Goal: Complete application form: Complete application form

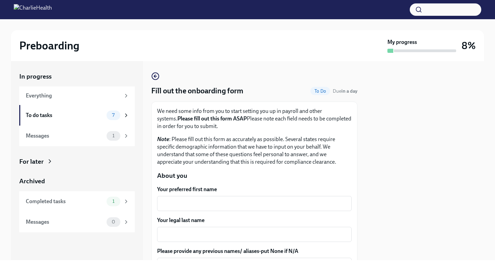
scroll to position [1158, 0]
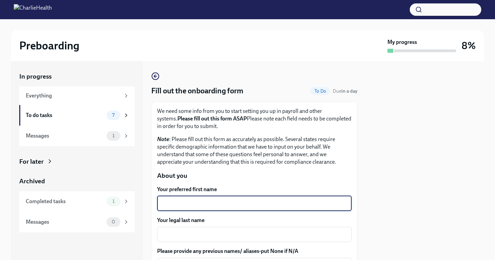
click at [197, 202] on textarea "Your preferred first name" at bounding box center [254, 204] width 186 height 8
type textarea "[PERSON_NAME]"
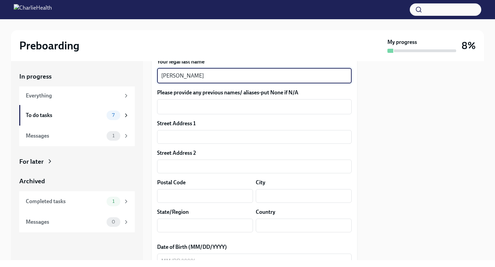
scroll to position [184, 0]
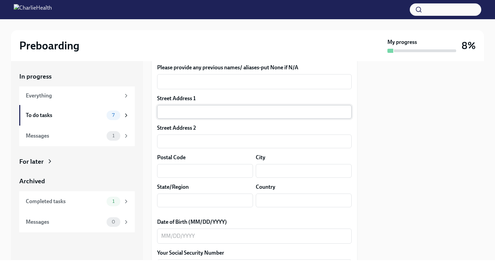
type textarea "[PERSON_NAME]"
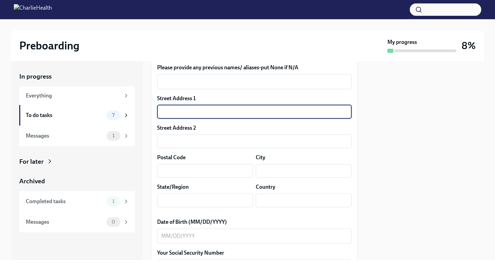
click at [230, 107] on input "text" at bounding box center [254, 112] width 194 height 14
type input "[STREET_ADDRESS]"
type input "34953"
type input "[GEOGRAPHIC_DATA][PERSON_NAME]"
type input "FL"
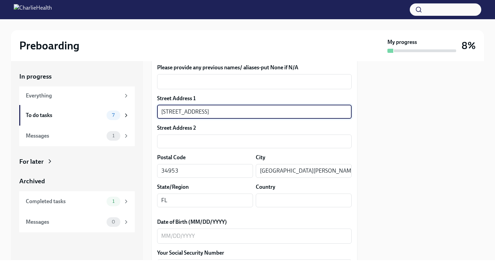
type input "US"
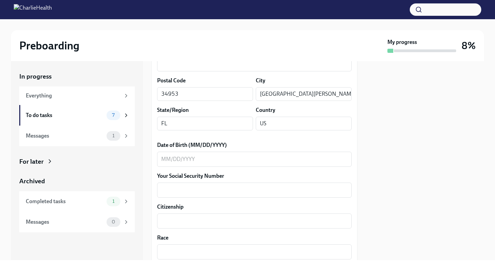
scroll to position [276, 0]
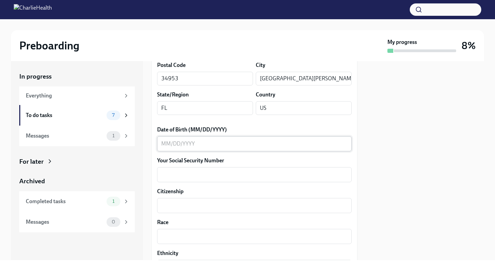
click at [198, 145] on textarea "Date of Birth (MM/DD/YYYY)" at bounding box center [254, 144] width 186 height 8
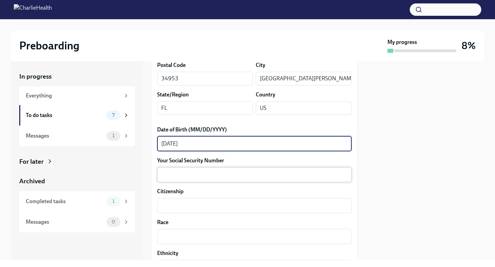
type textarea "[DATE]"
click at [199, 180] on div "x ​" at bounding box center [254, 174] width 194 height 15
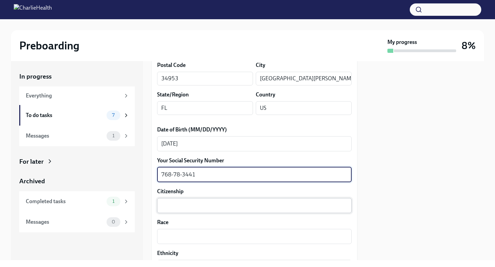
type textarea "768-78-3441"
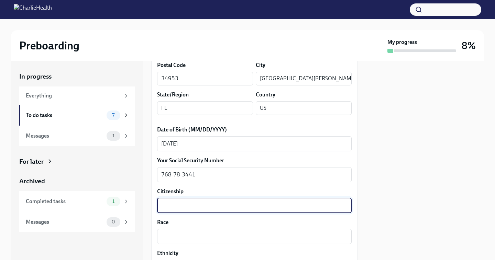
click at [211, 205] on textarea "Citizenship" at bounding box center [254, 206] width 186 height 8
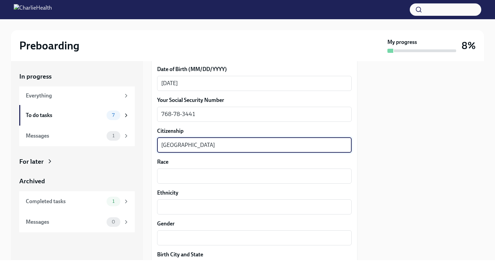
scroll to position [367, 0]
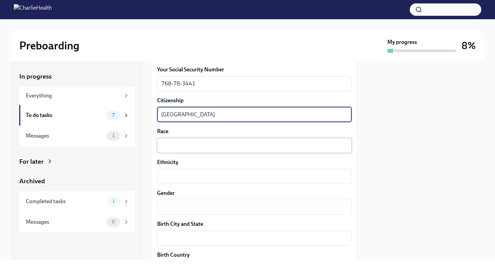
type textarea "[GEOGRAPHIC_DATA]"
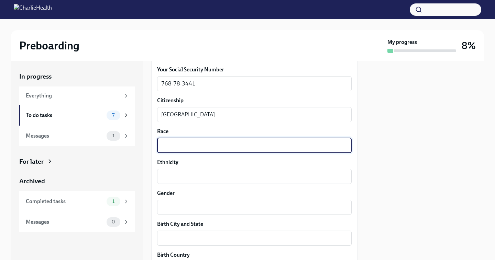
click at [191, 146] on textarea "Race" at bounding box center [254, 146] width 186 height 8
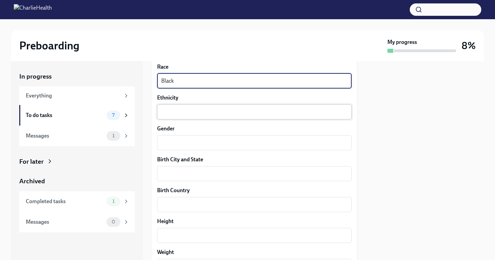
scroll to position [434, 0]
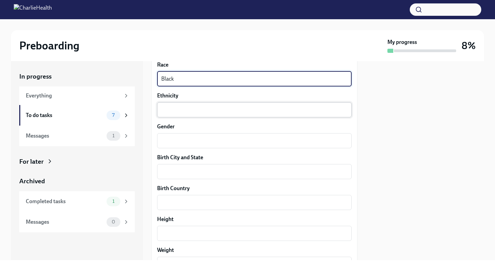
type textarea "Black"
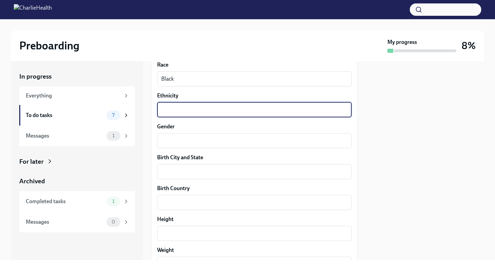
click at [194, 107] on textarea "Ethnicity" at bounding box center [254, 110] width 186 height 8
type textarea "Jamaican"
click at [208, 142] on textarea "Gender" at bounding box center [254, 141] width 186 height 8
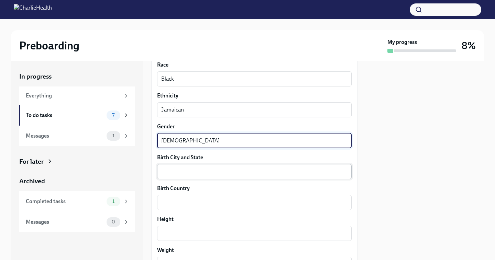
type textarea "[DEMOGRAPHIC_DATA]"
click at [206, 176] on textarea "Birth City and State" at bounding box center [254, 172] width 186 height 8
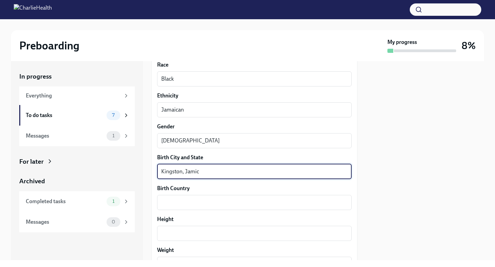
type textarea "[GEOGRAPHIC_DATA], Jamica"
type textarea "a"
drag, startPoint x: 214, startPoint y: 172, endPoint x: 187, endPoint y: 171, distance: 26.8
click at [187, 171] on textarea "[GEOGRAPHIC_DATA], Jamica" at bounding box center [254, 172] width 186 height 8
type textarea "[GEOGRAPHIC_DATA]"
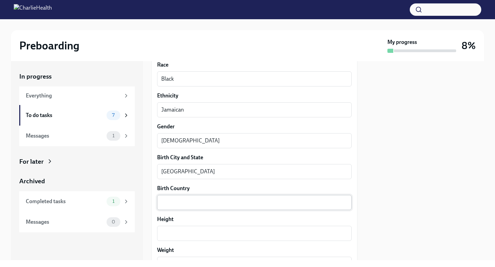
click at [186, 208] on div "x ​" at bounding box center [254, 202] width 194 height 15
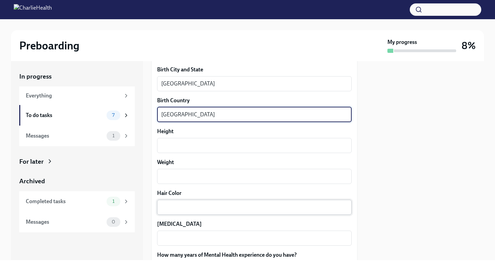
scroll to position [525, 0]
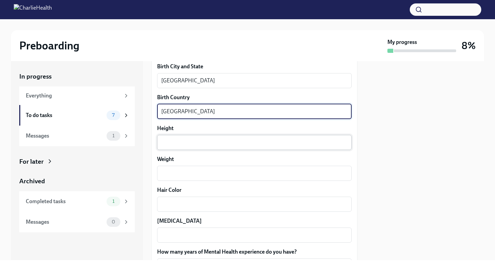
type textarea "[GEOGRAPHIC_DATA]"
click at [174, 144] on textarea "Height" at bounding box center [254, 142] width 186 height 8
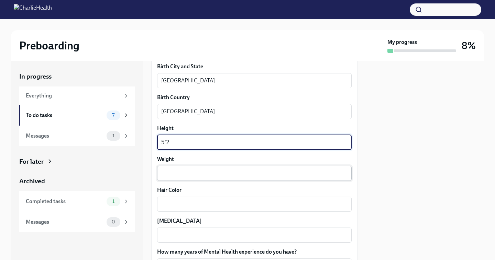
type textarea "5'2"
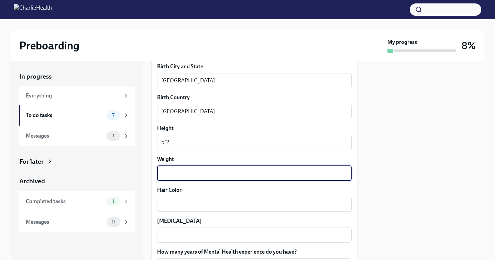
click at [187, 175] on textarea "Weight" at bounding box center [254, 173] width 186 height 8
type textarea "135"
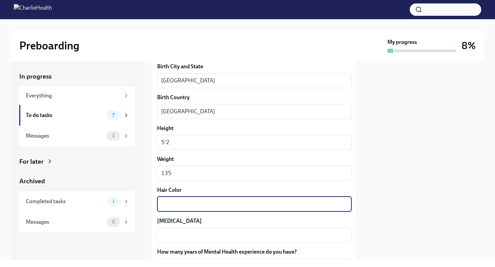
click at [198, 207] on textarea "Hair Color" at bounding box center [254, 204] width 186 height 8
type textarea "B"
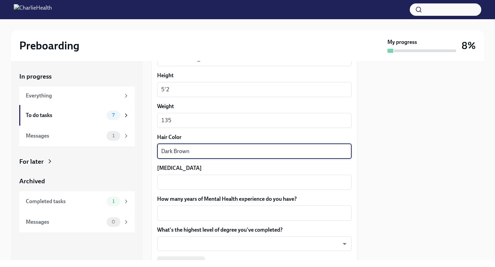
scroll to position [588, 0]
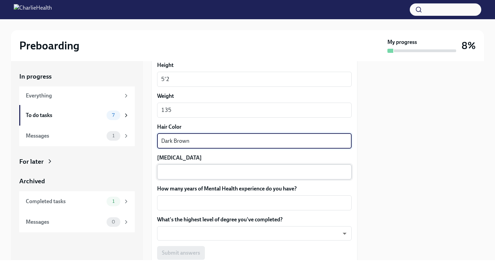
type textarea "Dark Brown"
click at [186, 171] on textarea "[MEDICAL_DATA]" at bounding box center [254, 172] width 186 height 8
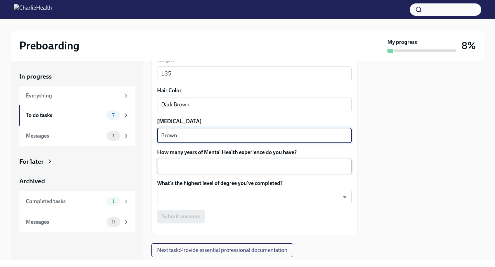
scroll to position [628, 0]
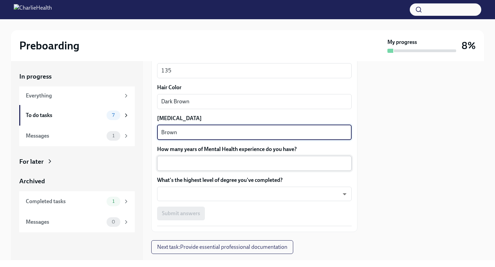
type textarea "Brown"
click at [215, 160] on textarea "How many years of Mental Health experience do you have?" at bounding box center [254, 163] width 186 height 8
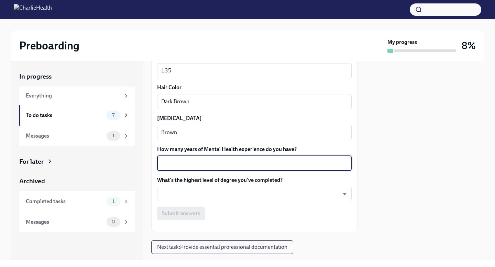
click at [263, 162] on textarea "How many years of Mental Health experience do you have?" at bounding box center [254, 163] width 186 height 8
type textarea "3"
click at [259, 193] on body "Preboarding My progress 8% In progress Everything To do tasks 7 Messages 1 For …" at bounding box center [247, 133] width 495 height 267
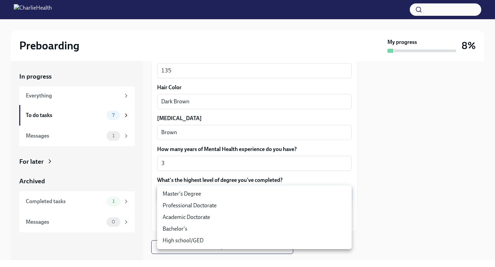
click at [225, 196] on li "Master's Degree" at bounding box center [254, 194] width 194 height 12
type input "2vBr-ghkD"
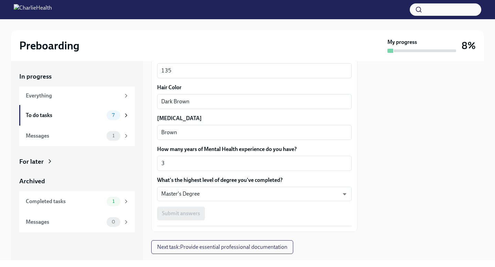
click at [379, 186] on div at bounding box center [424, 160] width 118 height 199
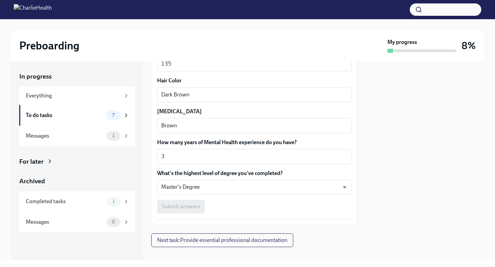
scroll to position [639, 0]
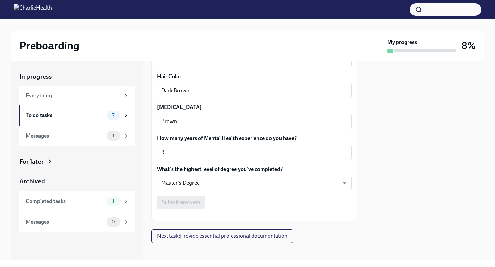
click at [193, 202] on div "Submit answers" at bounding box center [254, 203] width 194 height 14
click at [376, 167] on div at bounding box center [424, 160] width 118 height 199
click at [322, 188] on body "Preboarding My progress 8% In progress Everything To do tasks 7 Messages 1 For …" at bounding box center [247, 133] width 495 height 267
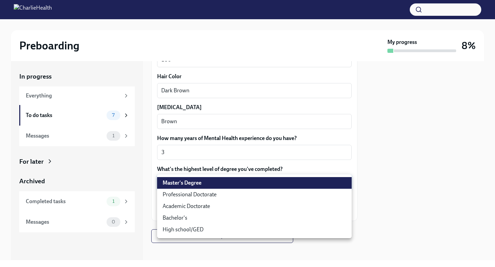
click at [322, 187] on li "Master's Degree" at bounding box center [254, 183] width 194 height 12
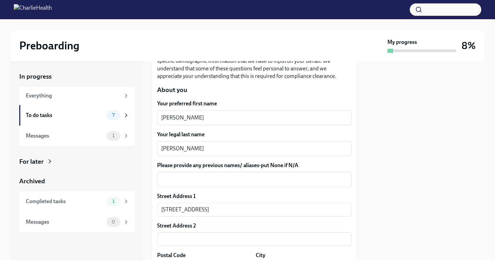
scroll to position [88, 0]
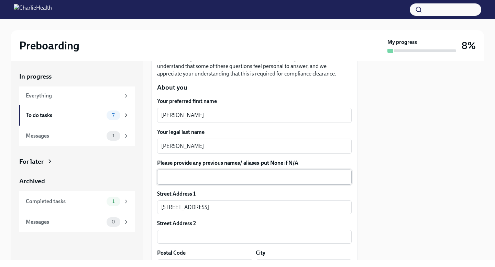
click at [229, 178] on textarea "Please provide any previous names/ aliases-put None if N/A" at bounding box center [254, 177] width 186 height 8
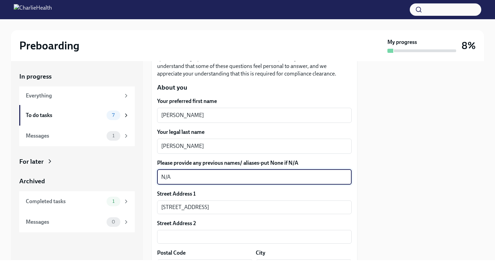
type textarea "N/A"
click at [400, 189] on div at bounding box center [424, 160] width 118 height 199
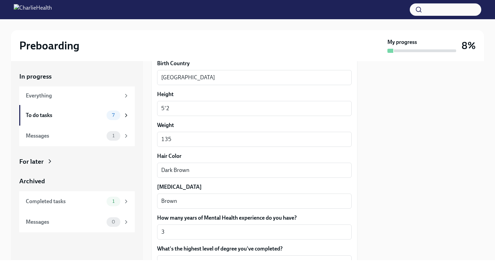
scroll to position [643, 0]
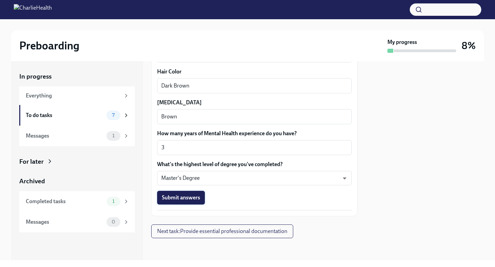
click at [189, 201] on button "Submit answers" at bounding box center [181, 198] width 48 height 14
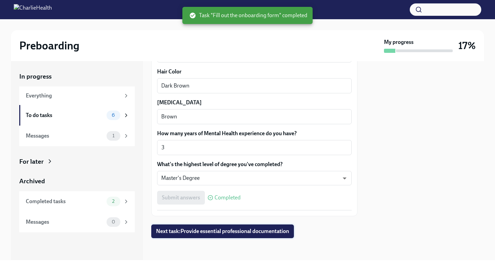
click at [199, 230] on span "Next task : Provide essential professional documentation" at bounding box center [222, 231] width 133 height 7
